Goal: Transaction & Acquisition: Book appointment/travel/reservation

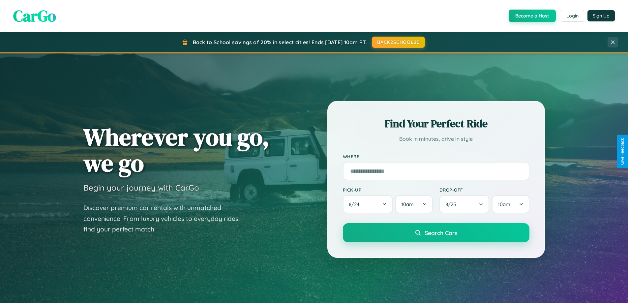
scroll to position [19, 0]
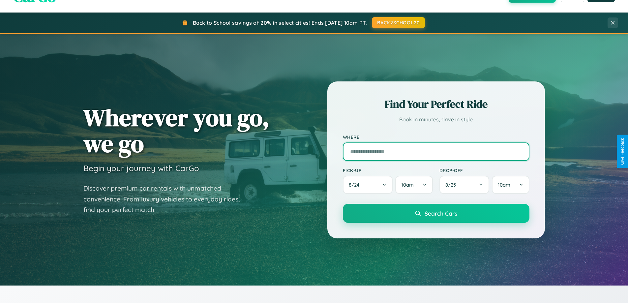
click at [435, 151] on input "text" at bounding box center [436, 151] width 186 height 18
type input "**********"
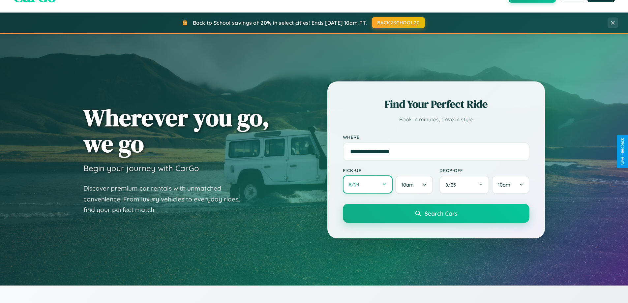
click at [367, 185] on button "8 / 24" at bounding box center [368, 184] width 50 height 18
select select "*"
select select "****"
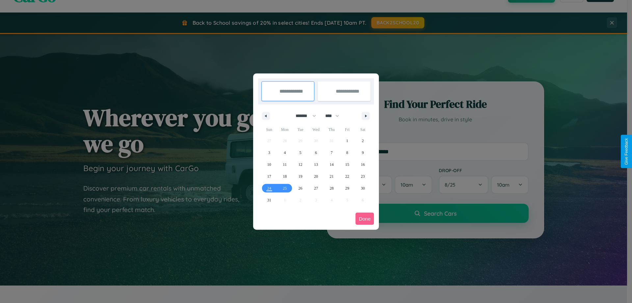
click at [303, 116] on select "******* ******** ***** ***** *** **** **** ****** ********* ******* ******** **…" at bounding box center [305, 115] width 28 height 11
select select "*"
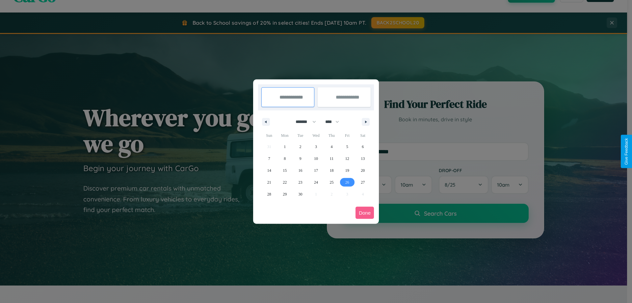
click at [347, 182] on span "26" at bounding box center [348, 182] width 4 height 12
type input "**********"
click at [366, 122] on icon "button" at bounding box center [367, 122] width 3 height 3
select select "*"
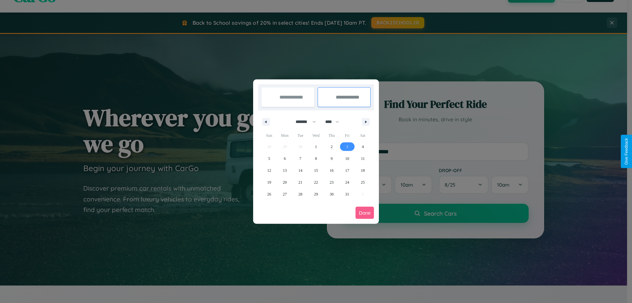
click at [347, 146] on span "3" at bounding box center [348, 147] width 2 height 12
type input "**********"
select select "*"
click at [365, 212] on button "Done" at bounding box center [365, 213] width 18 height 12
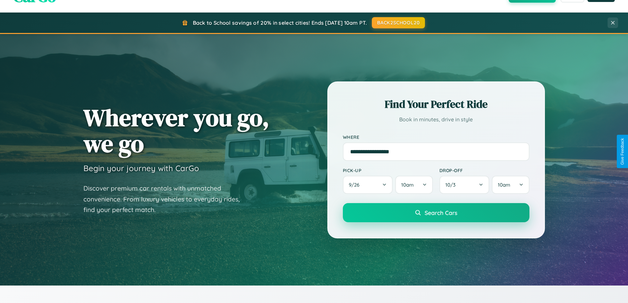
click at [435, 212] on span "Search Cars" at bounding box center [440, 212] width 33 height 7
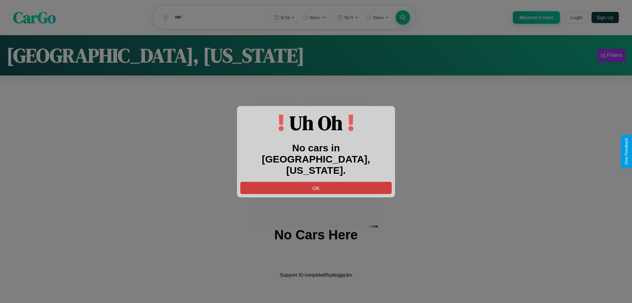
click at [316, 182] on button "OK" at bounding box center [316, 188] width 152 height 12
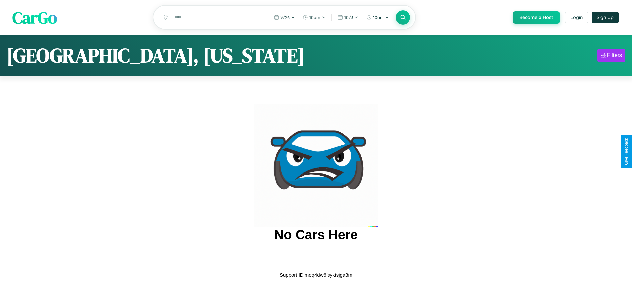
click at [35, 18] on span "CarGo" at bounding box center [34, 17] width 45 height 23
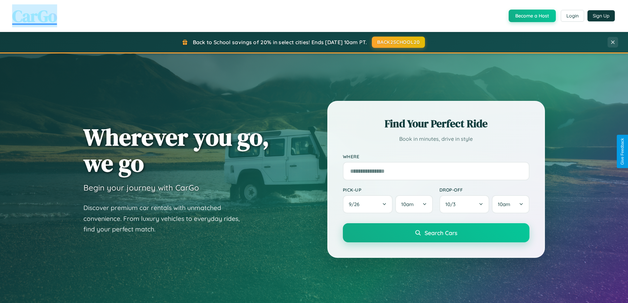
scroll to position [284, 0]
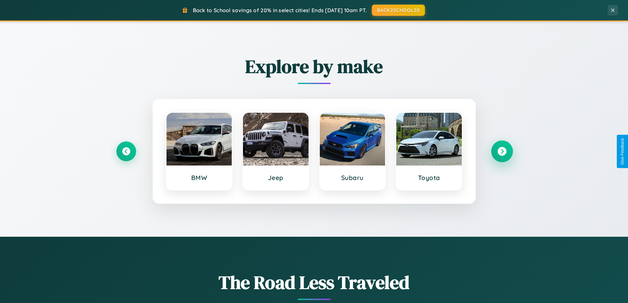
click at [501, 151] on icon at bounding box center [501, 151] width 9 height 9
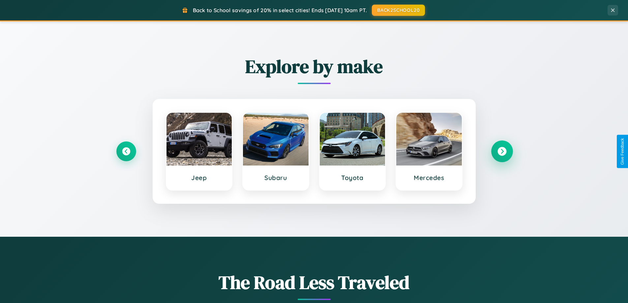
click at [501, 151] on icon at bounding box center [501, 151] width 9 height 9
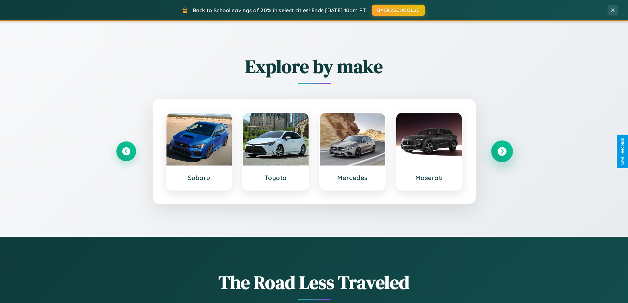
click at [501, 151] on icon at bounding box center [501, 151] width 9 height 9
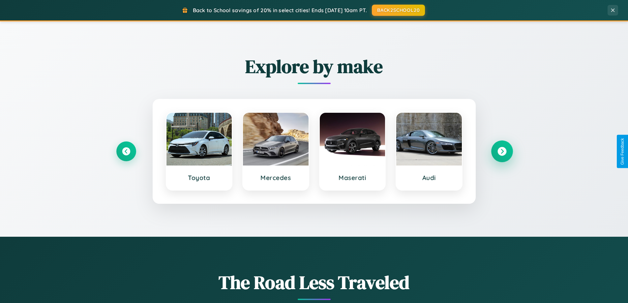
click at [501, 151] on icon at bounding box center [501, 151] width 9 height 9
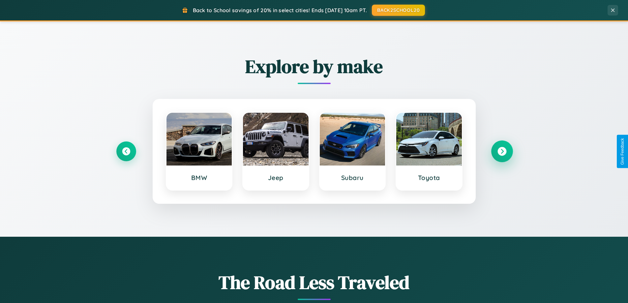
click at [501, 151] on icon at bounding box center [501, 151] width 9 height 9
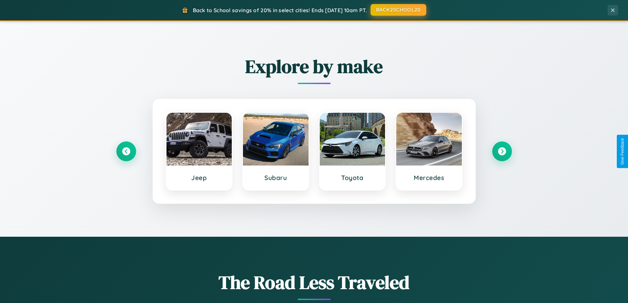
click at [398, 10] on button "BACK2SCHOOL20" at bounding box center [398, 10] width 56 height 12
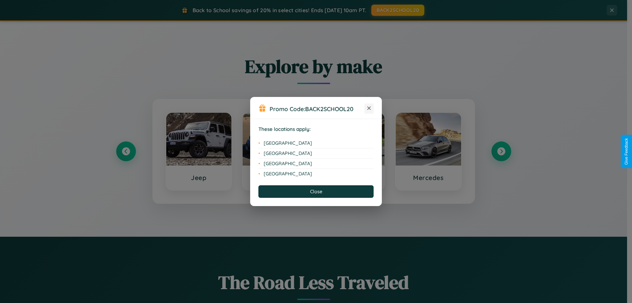
click at [369, 108] on icon at bounding box center [370, 108] width 4 height 4
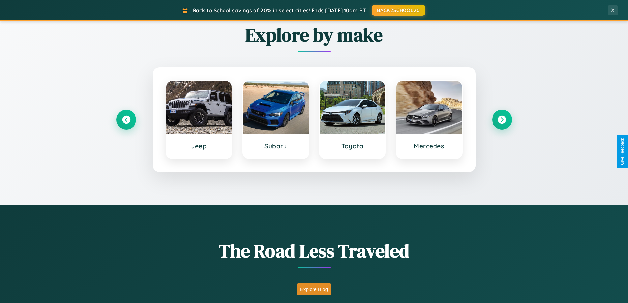
scroll to position [1058, 0]
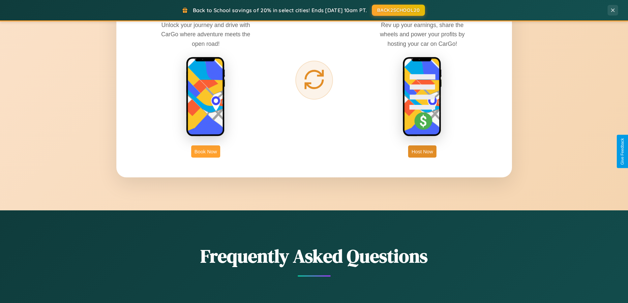
click at [206, 151] on button "Book Now" at bounding box center [205, 151] width 29 height 12
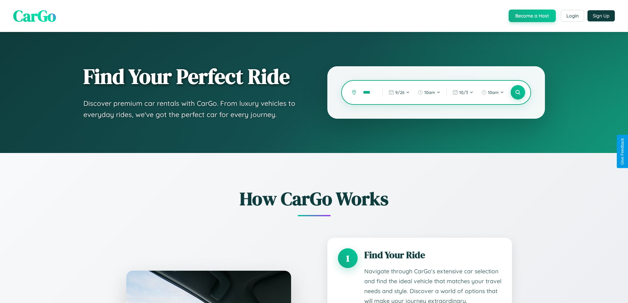
scroll to position [0, 3]
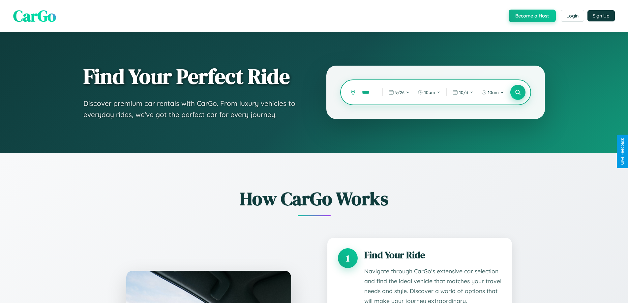
type input "****"
click at [517, 92] on icon at bounding box center [517, 92] width 6 height 6
